Goal: Entertainment & Leisure: Consume media (video, audio)

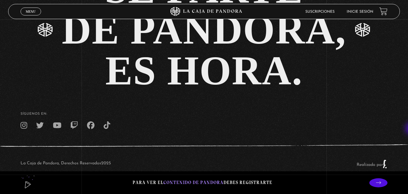
scroll to position [1252, 0]
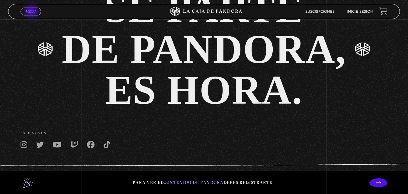
click at [32, 12] on span "Menu" at bounding box center [31, 12] width 10 height 4
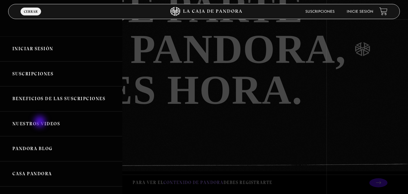
click at [40, 122] on link "Nuestros Videos" at bounding box center [61, 123] width 122 height 25
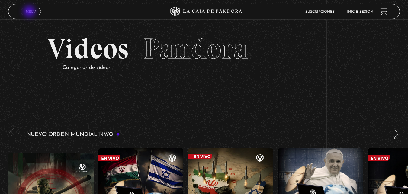
click at [30, 12] on span "Menu" at bounding box center [31, 12] width 10 height 4
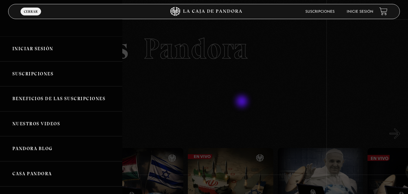
click at [243, 102] on div at bounding box center [204, 97] width 408 height 194
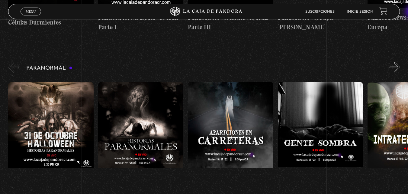
scroll to position [252, 0]
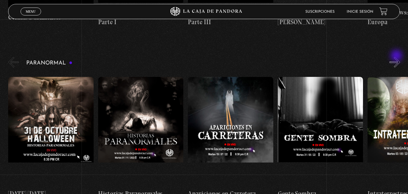
click at [397, 57] on button "»" at bounding box center [395, 62] width 11 height 11
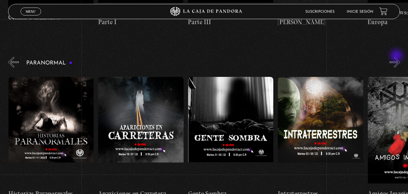
click at [397, 57] on button "»" at bounding box center [395, 62] width 11 height 11
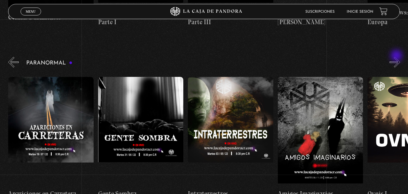
click at [397, 57] on button "»" at bounding box center [395, 62] width 11 height 11
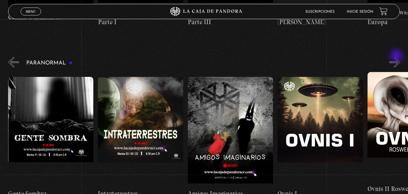
click at [397, 57] on button "»" at bounding box center [395, 62] width 11 height 11
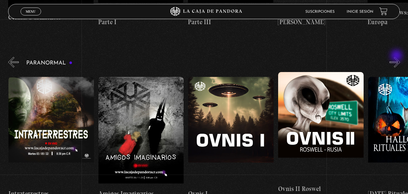
click at [397, 57] on button "»" at bounding box center [395, 62] width 11 height 11
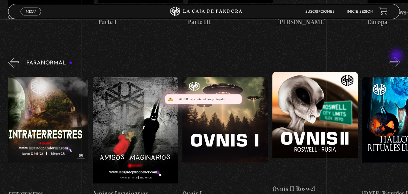
click at [397, 57] on button "»" at bounding box center [395, 62] width 11 height 11
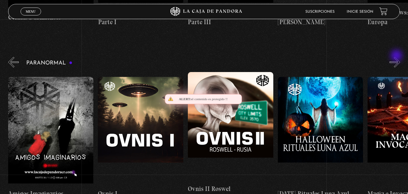
click at [397, 57] on button "»" at bounding box center [395, 62] width 11 height 11
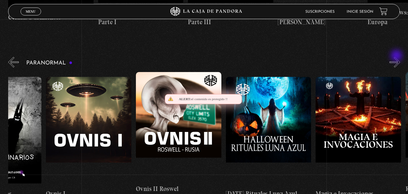
click at [397, 57] on button "»" at bounding box center [395, 62] width 11 height 11
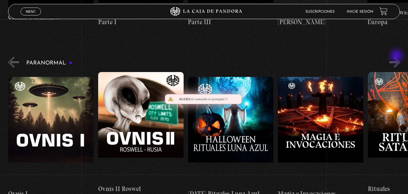
click at [397, 57] on button "»" at bounding box center [395, 62] width 11 height 11
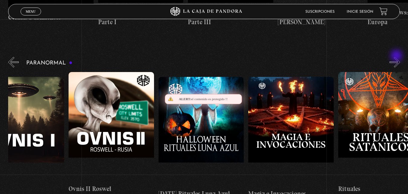
click at [397, 57] on button "»" at bounding box center [395, 62] width 11 height 11
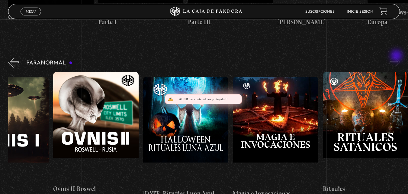
click at [397, 57] on button "»" at bounding box center [395, 62] width 11 height 11
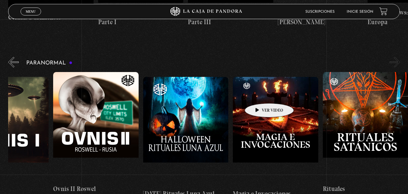
click at [260, 94] on figure at bounding box center [276, 131] width 86 height 109
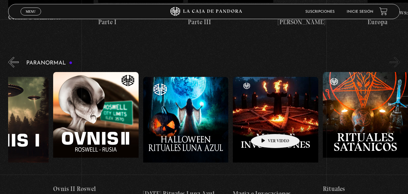
click at [266, 124] on figure at bounding box center [276, 131] width 86 height 109
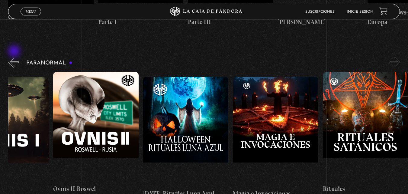
click at [15, 57] on button "«" at bounding box center [13, 62] width 11 height 11
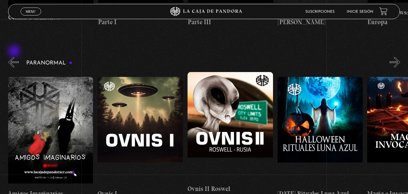
scroll to position [0, 450]
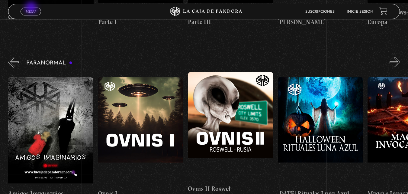
click at [32, 8] on link "Menu Cerrar" at bounding box center [31, 12] width 21 height 8
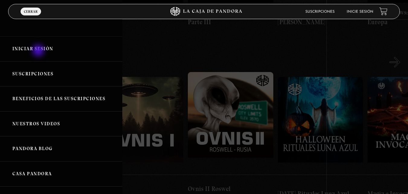
click at [39, 51] on link "Iniciar Sesión" at bounding box center [61, 48] width 122 height 25
